Goal: Information Seeking & Learning: Learn about a topic

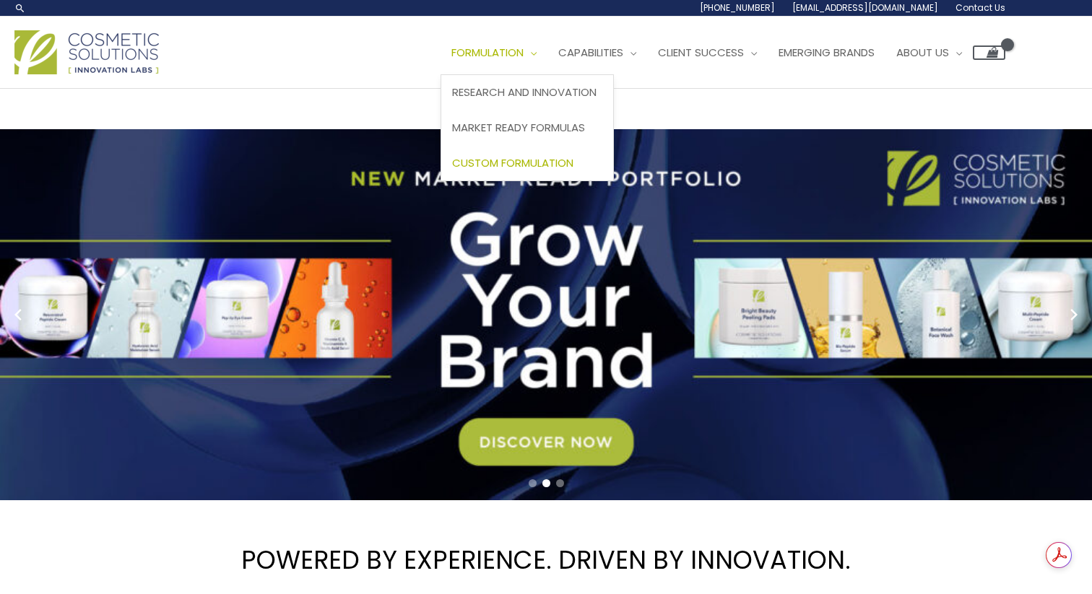
click at [527, 167] on span "Custom Formulation" at bounding box center [512, 162] width 121 height 15
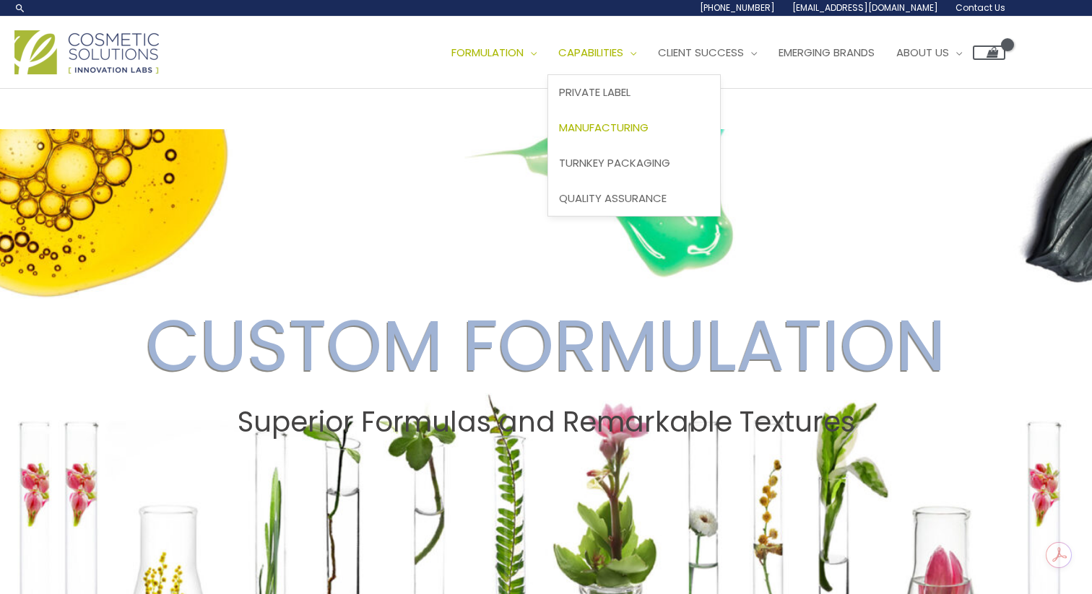
click at [624, 132] on span "Manufacturing" at bounding box center [604, 127] width 90 height 15
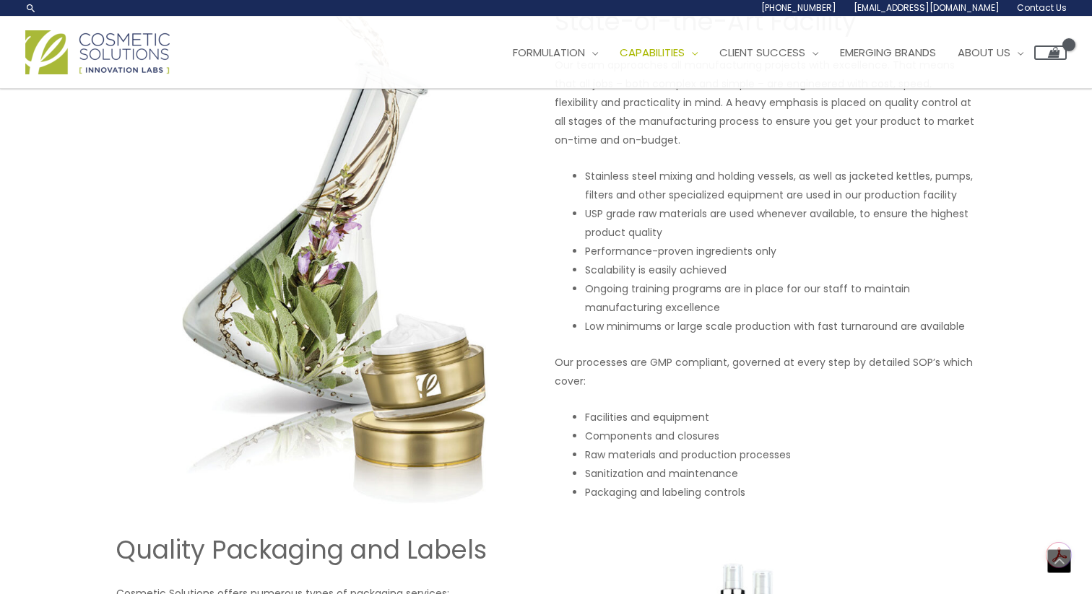
scroll to position [974, 0]
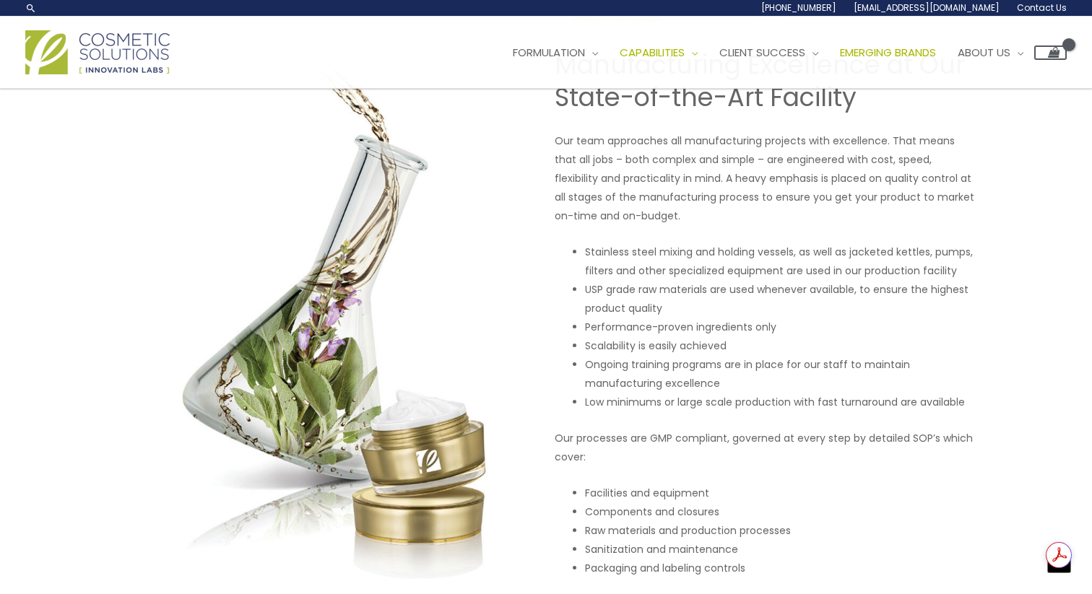
click at [902, 49] on span "Emerging Brands" at bounding box center [888, 52] width 96 height 15
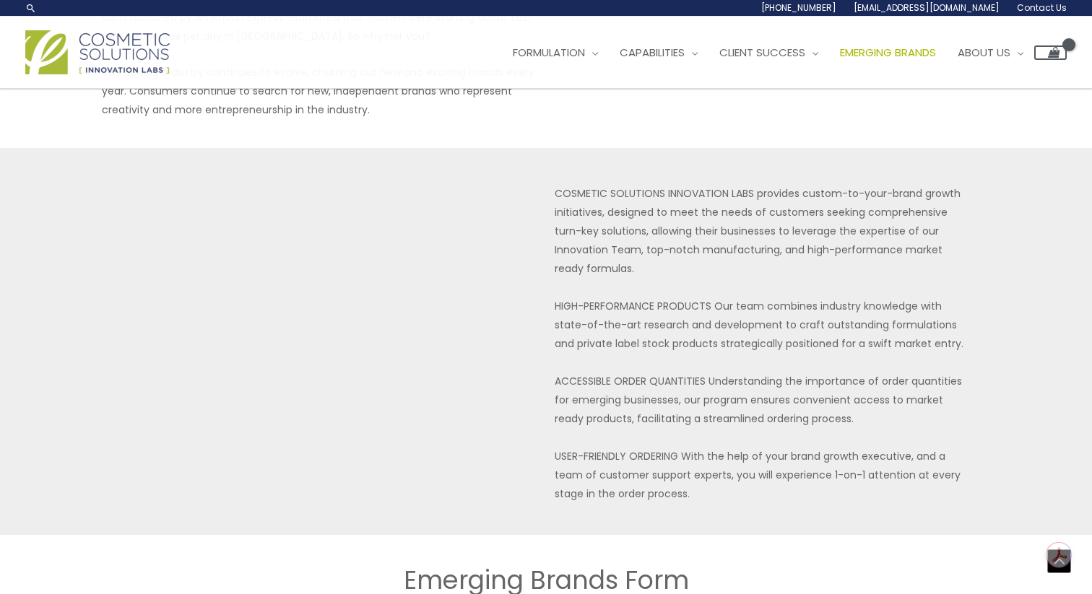
scroll to position [219, 0]
